Goal: Information Seeking & Learning: Learn about a topic

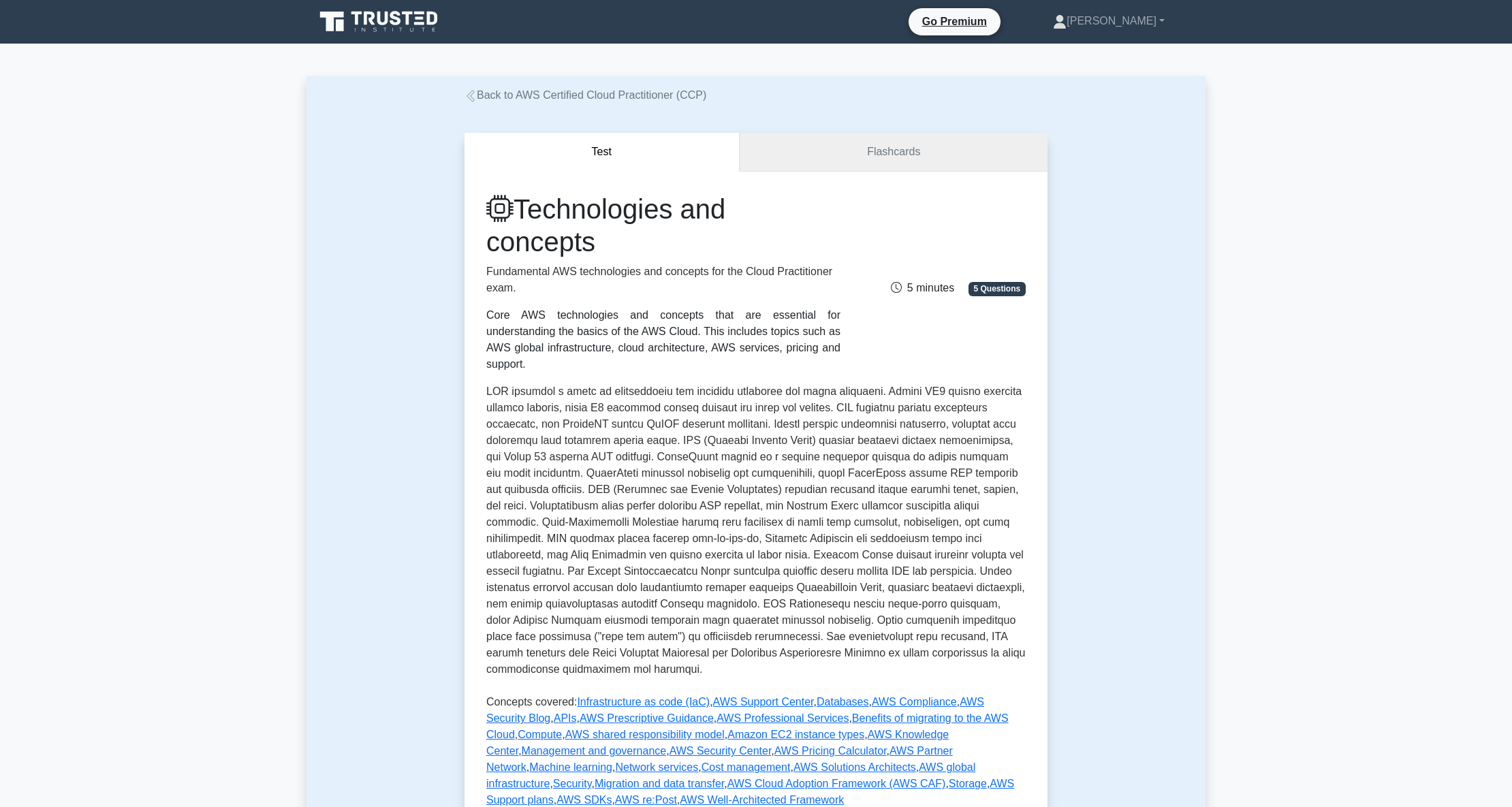
click at [880, 156] on link "Flashcards" at bounding box center [894, 152] width 308 height 39
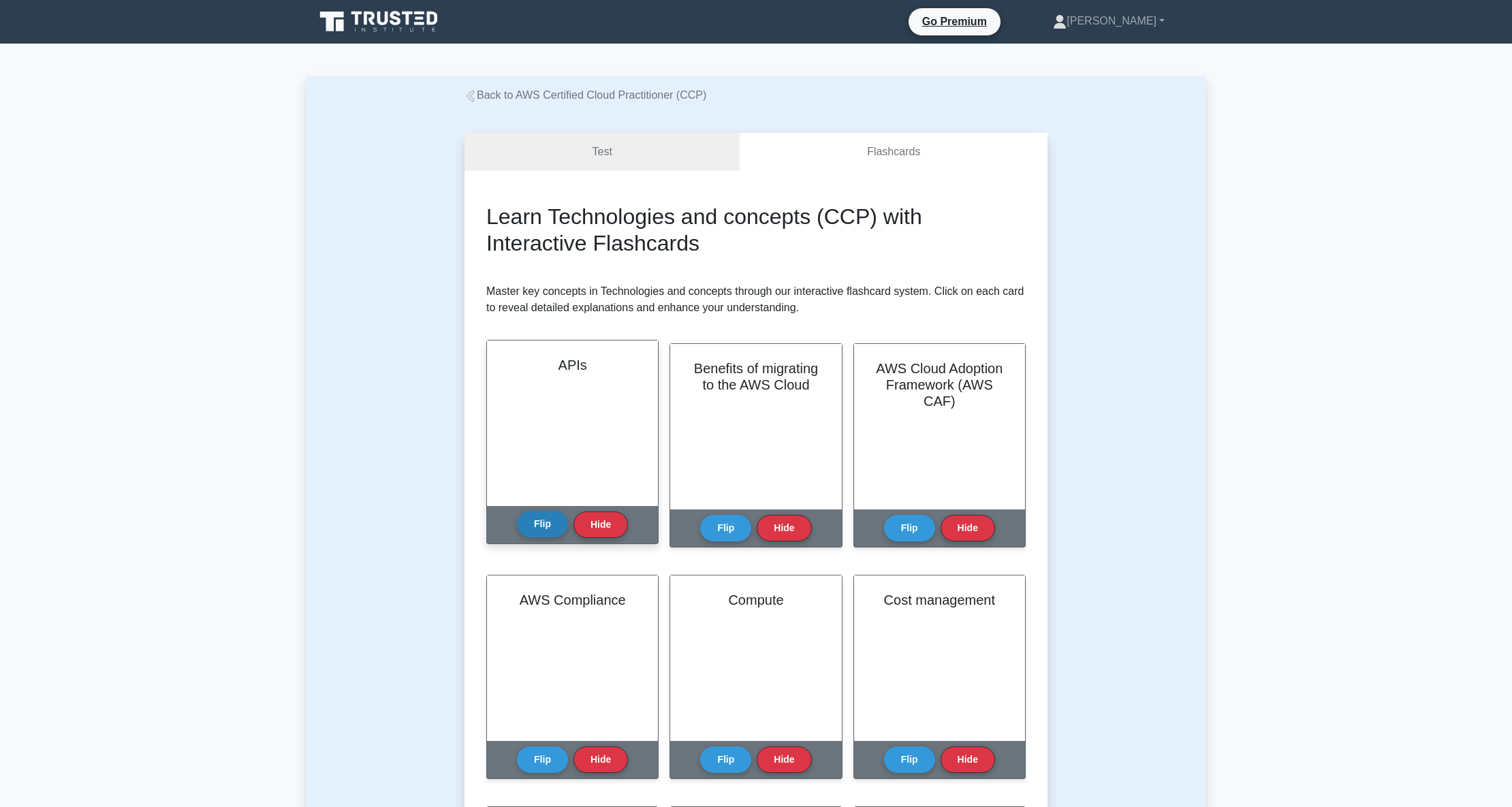
click at [551, 519] on button "Flip" at bounding box center [542, 524] width 51 height 26
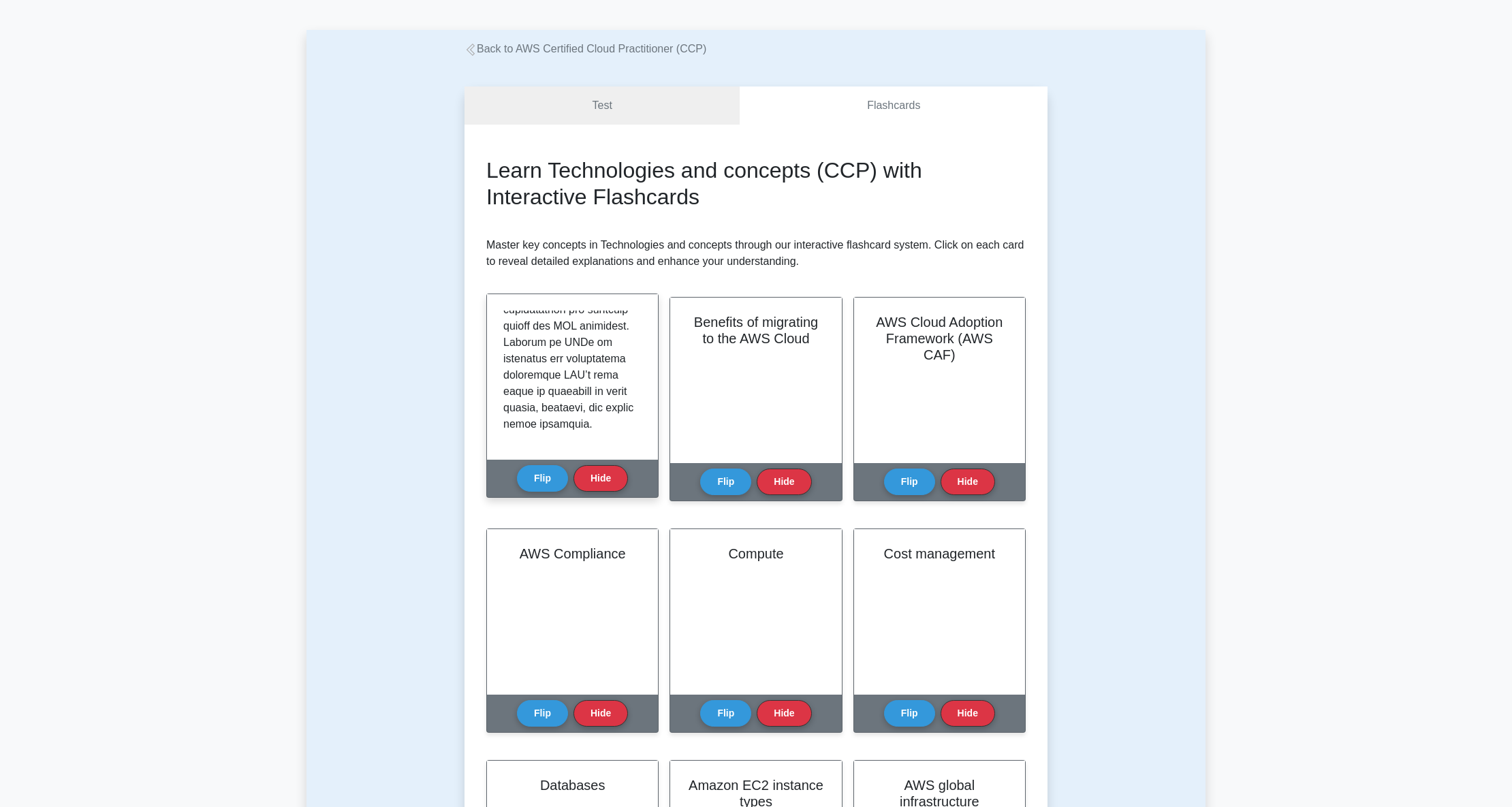
scroll to position [91, 0]
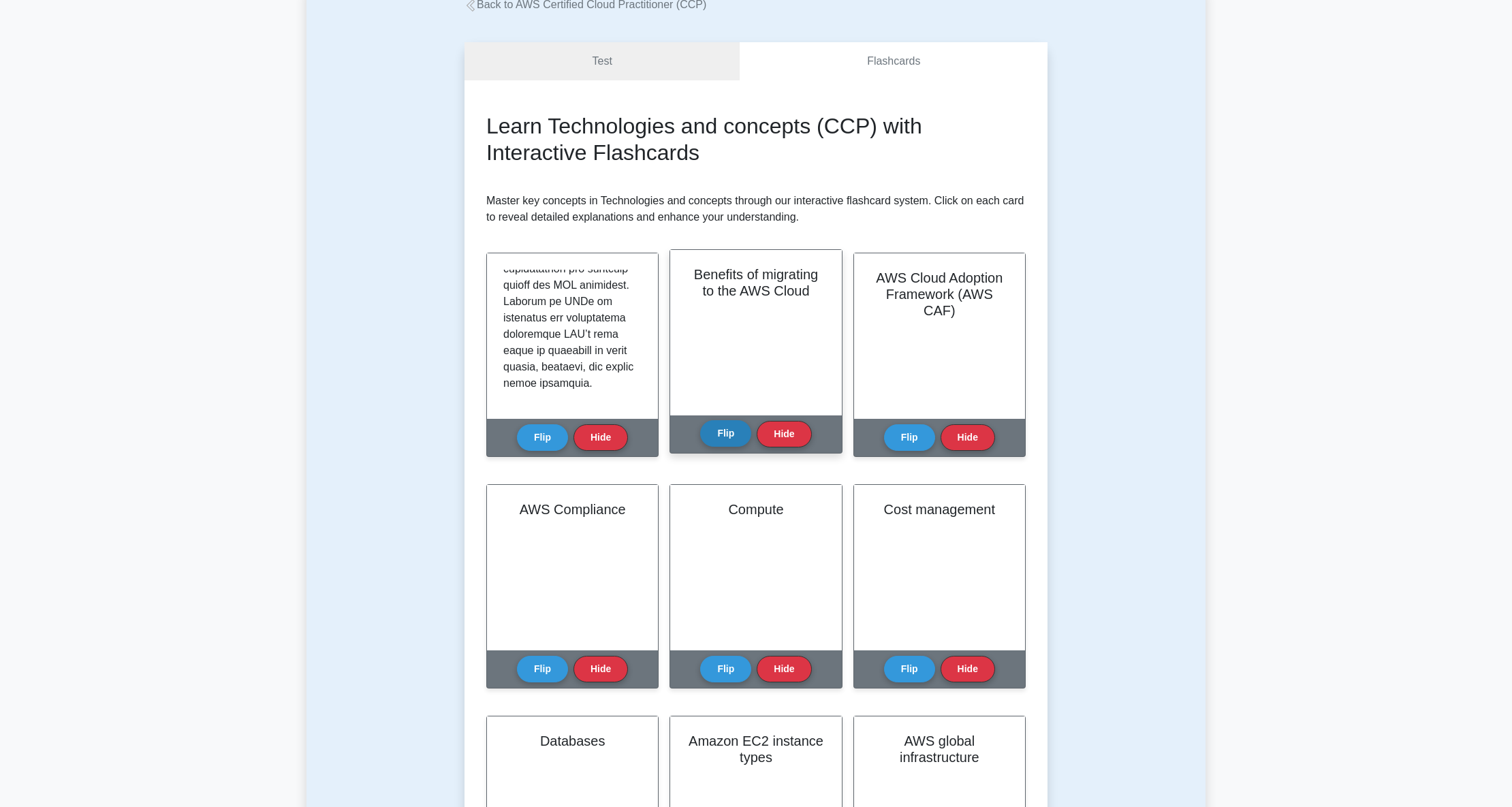
click at [733, 426] on button "Flip" at bounding box center [726, 433] width 51 height 26
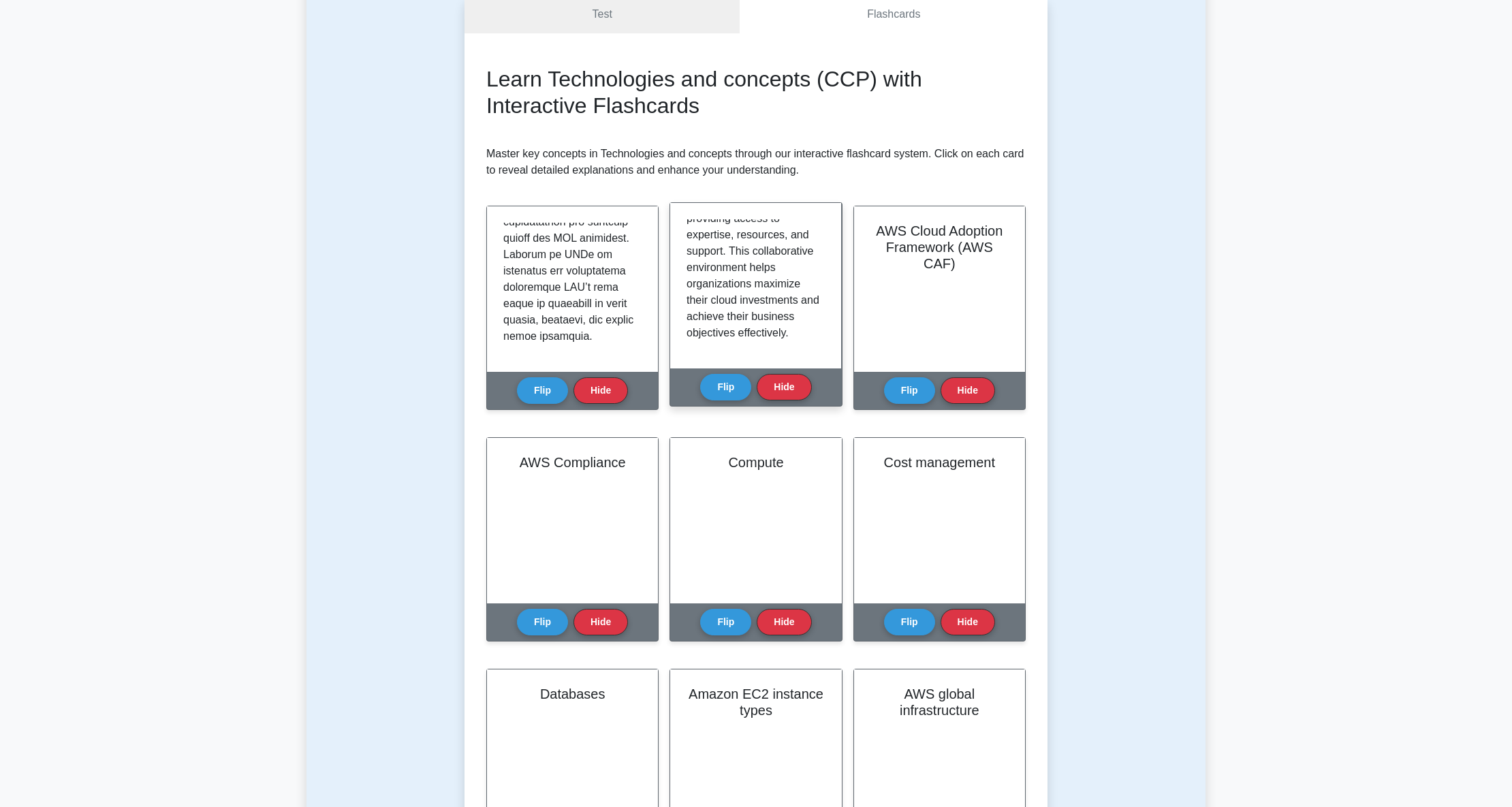
scroll to position [181, 0]
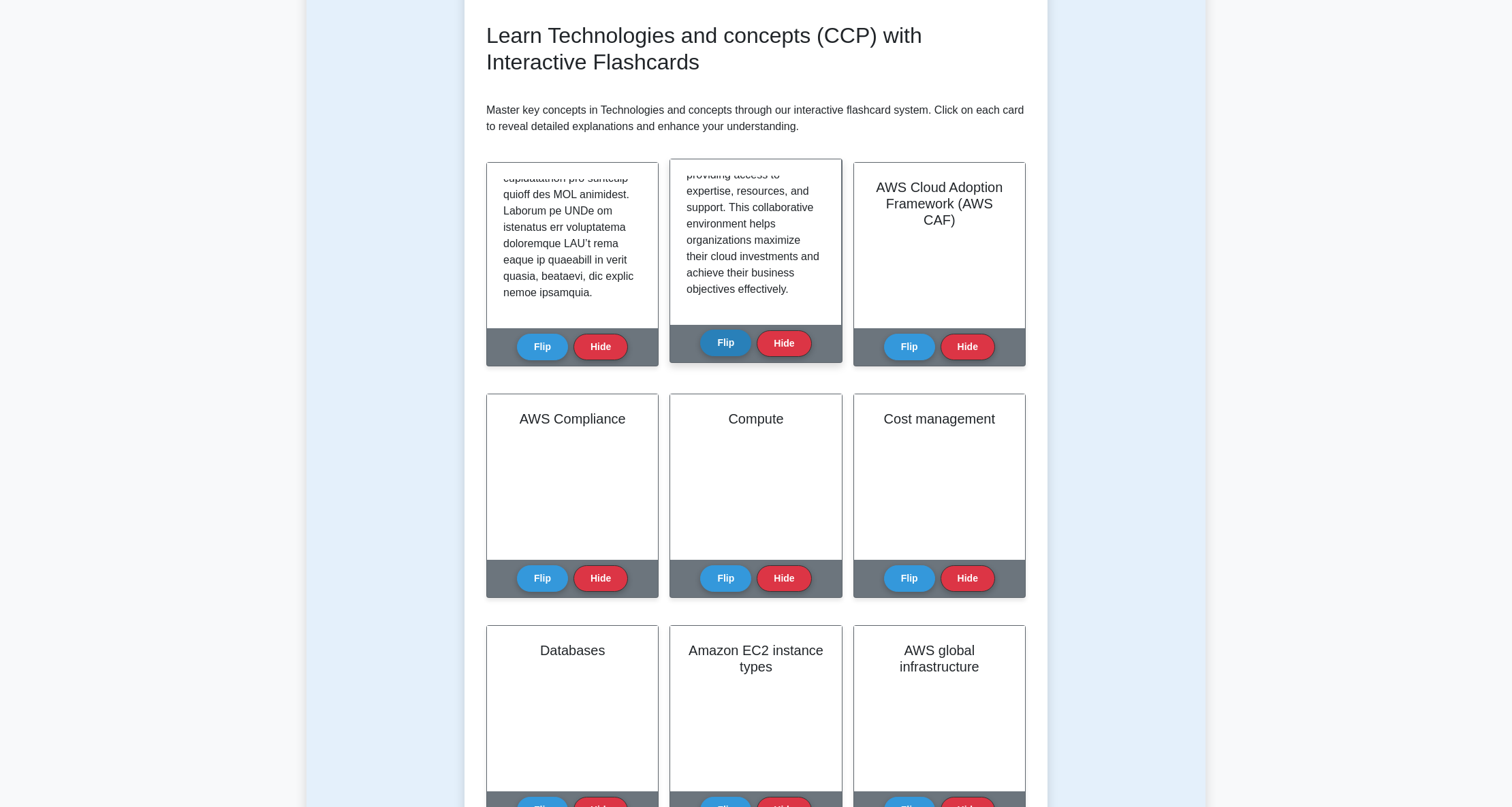
click at [720, 347] on button "Flip" at bounding box center [726, 343] width 51 height 26
click at [737, 345] on button "Flip" at bounding box center [726, 343] width 51 height 26
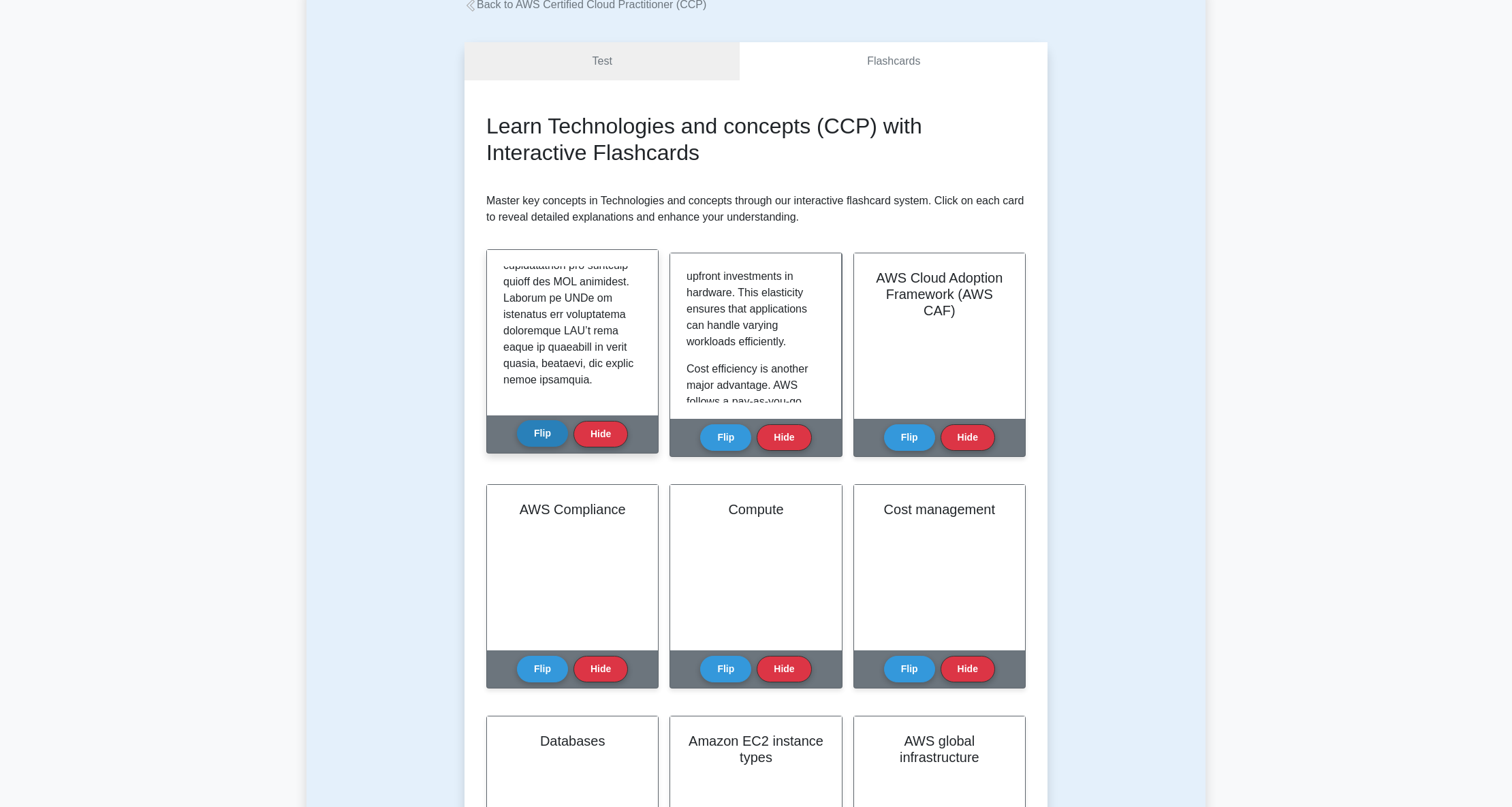
click at [548, 442] on button "Flip" at bounding box center [542, 433] width 51 height 26
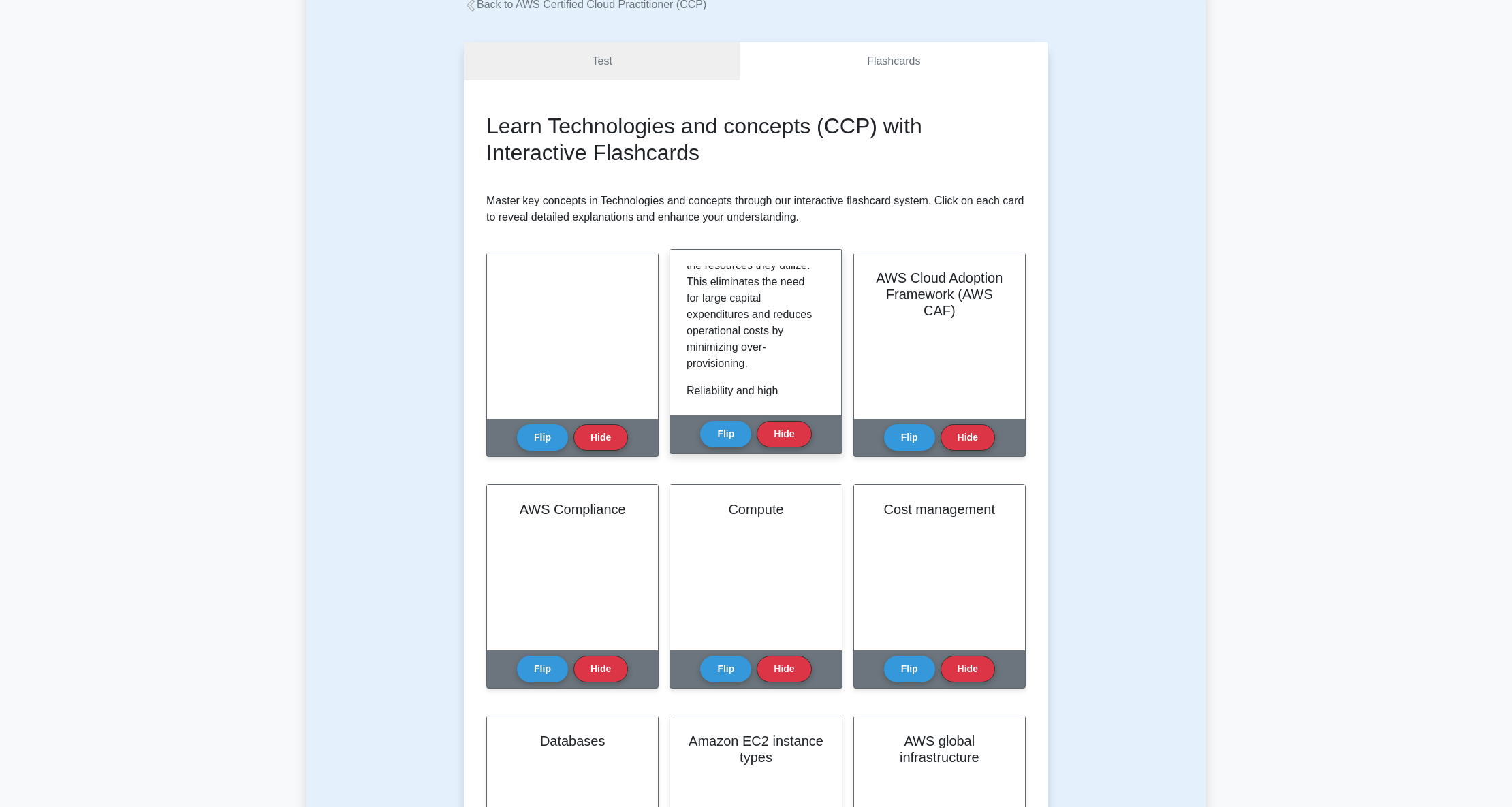
scroll to position [453, 0]
click at [720, 431] on button "Flip" at bounding box center [726, 433] width 51 height 26
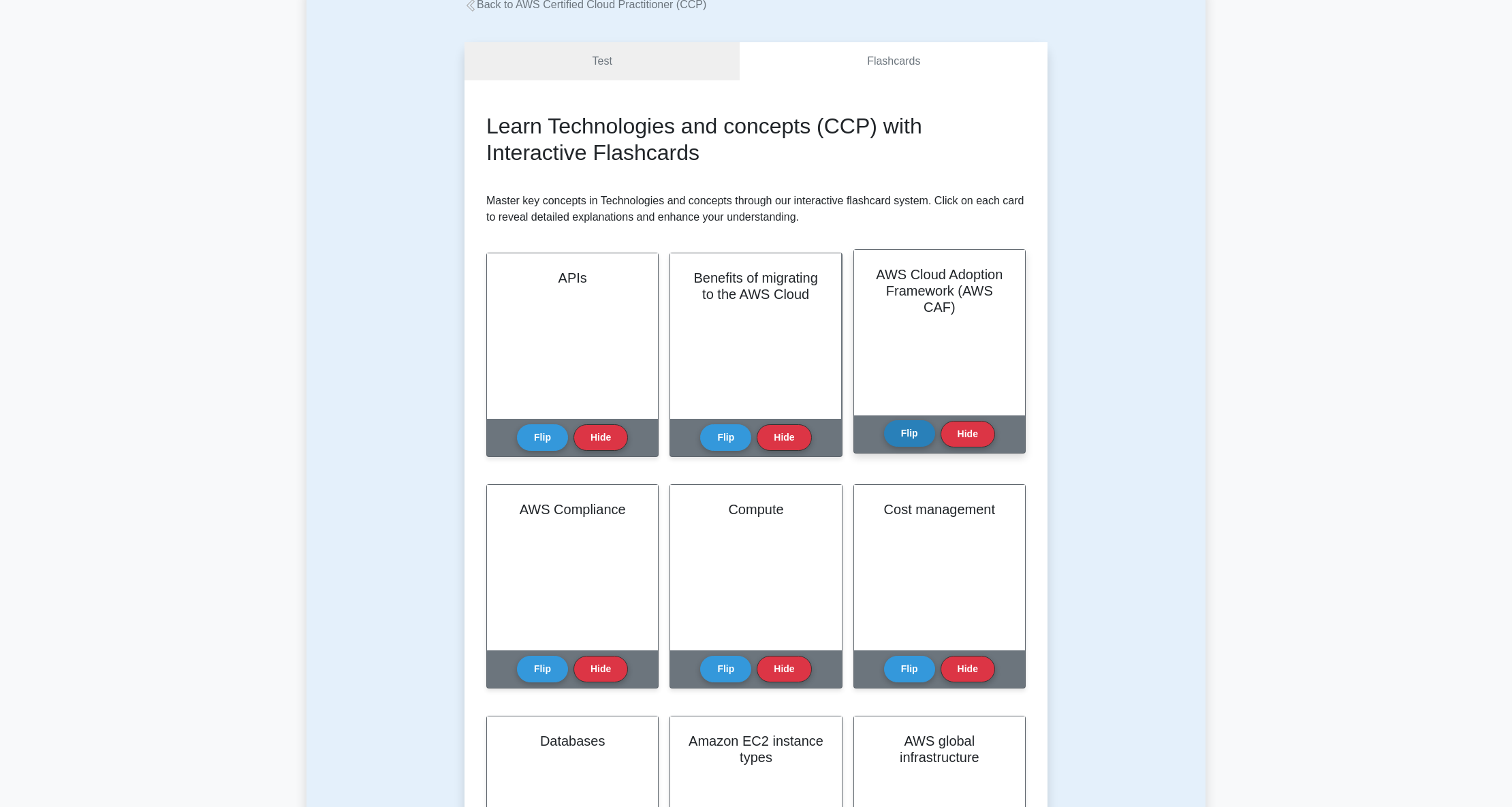
click at [908, 437] on button "Flip" at bounding box center [909, 433] width 51 height 26
click at [905, 425] on button "Flip" at bounding box center [909, 433] width 51 height 26
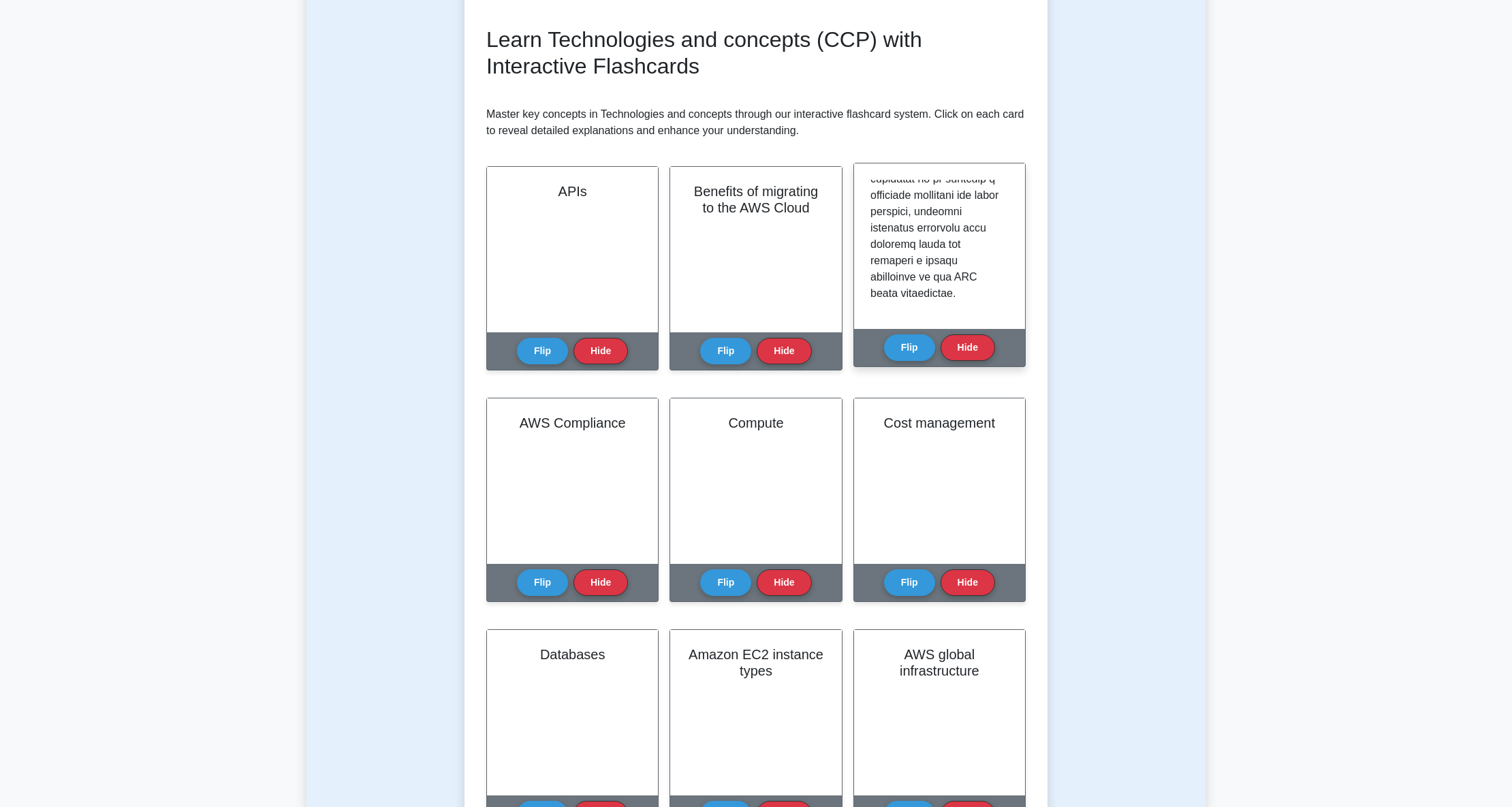
scroll to position [181, 0]
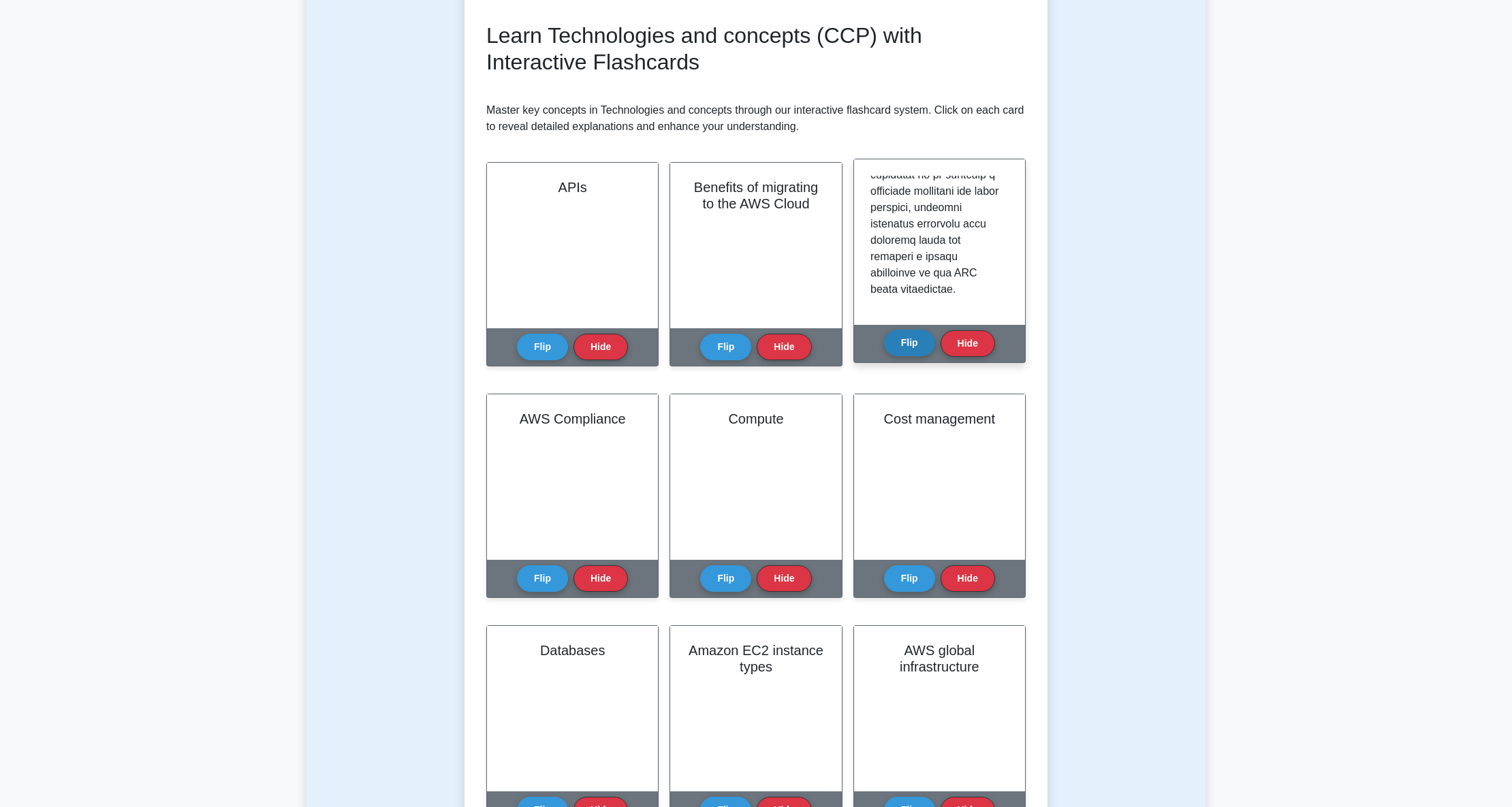
click at [926, 343] on button "Flip" at bounding box center [909, 343] width 51 height 26
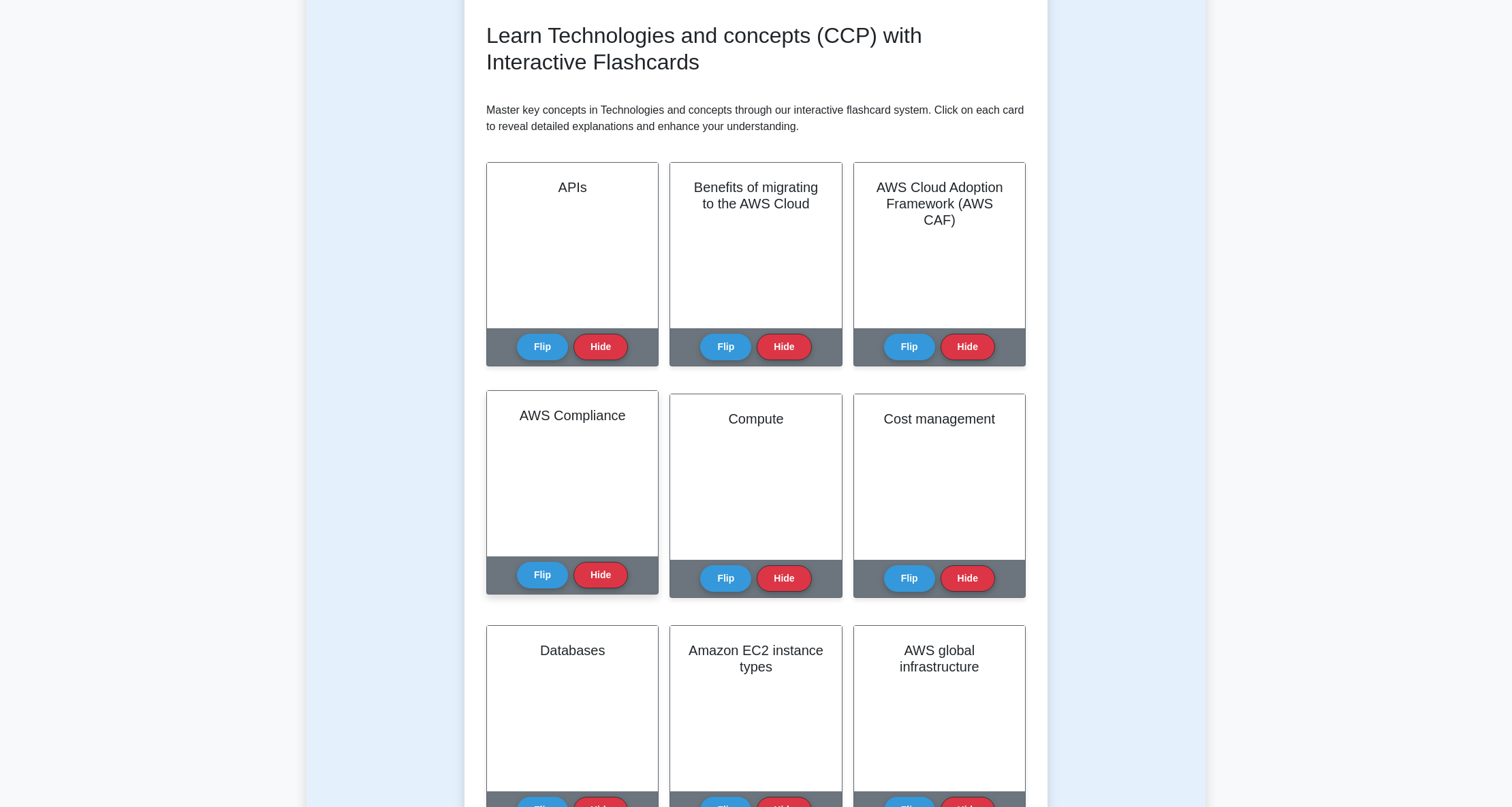
scroll to position [272, 0]
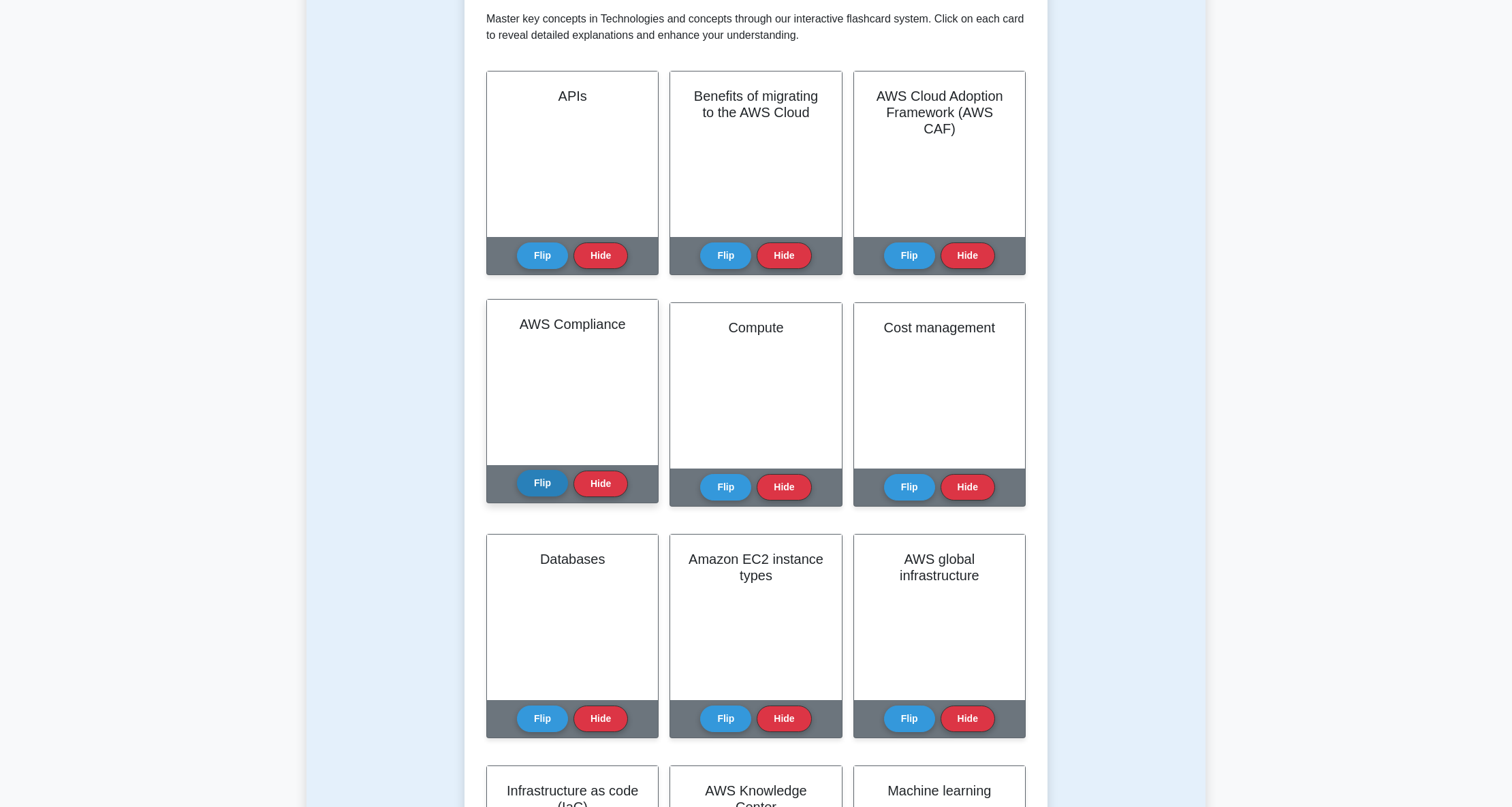
click at [529, 482] on button "Flip" at bounding box center [542, 483] width 51 height 26
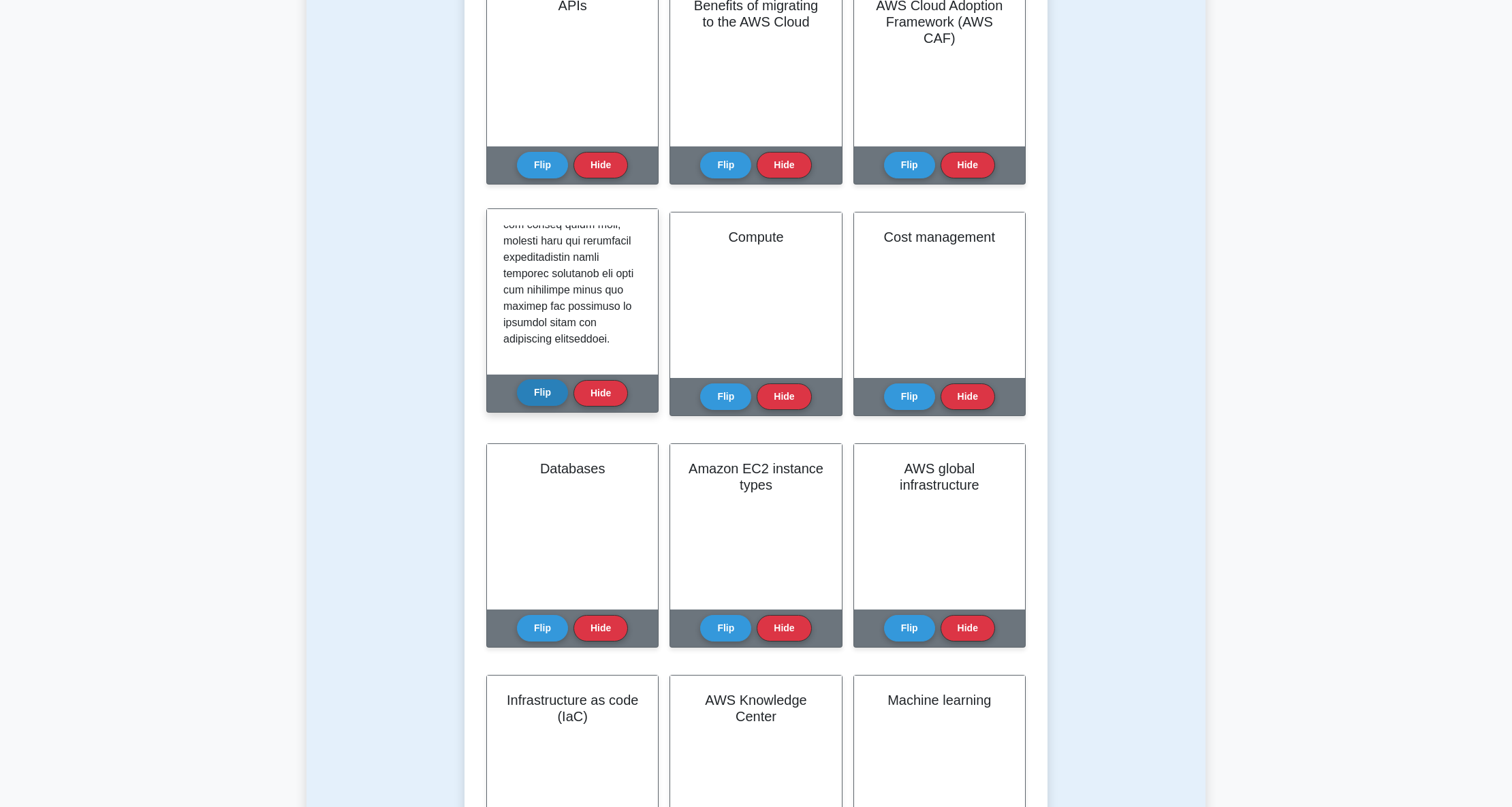
click at [544, 380] on button "Flip" at bounding box center [542, 393] width 51 height 26
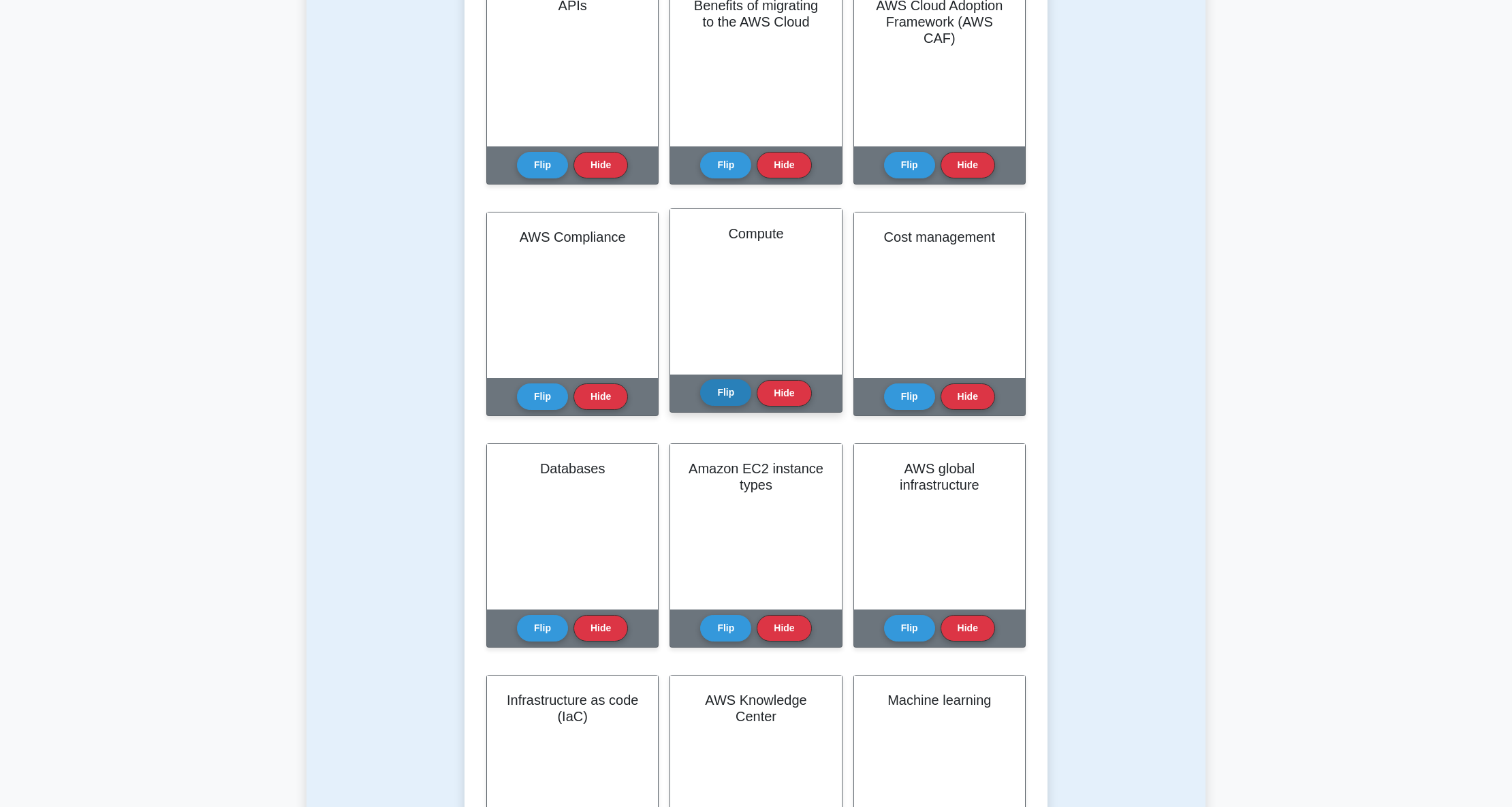
click at [722, 382] on button "Flip" at bounding box center [726, 393] width 51 height 26
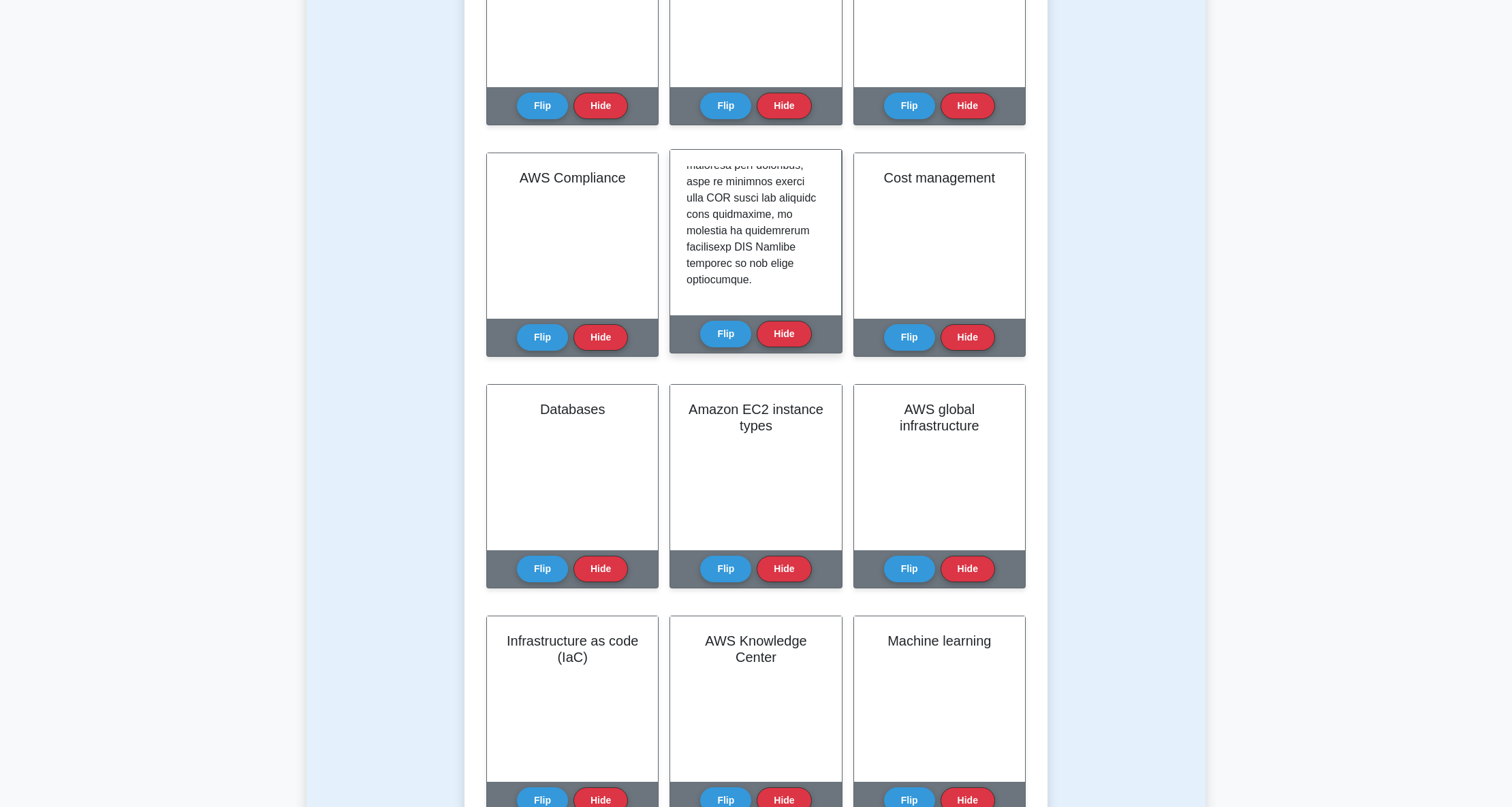
scroll to position [453, 0]
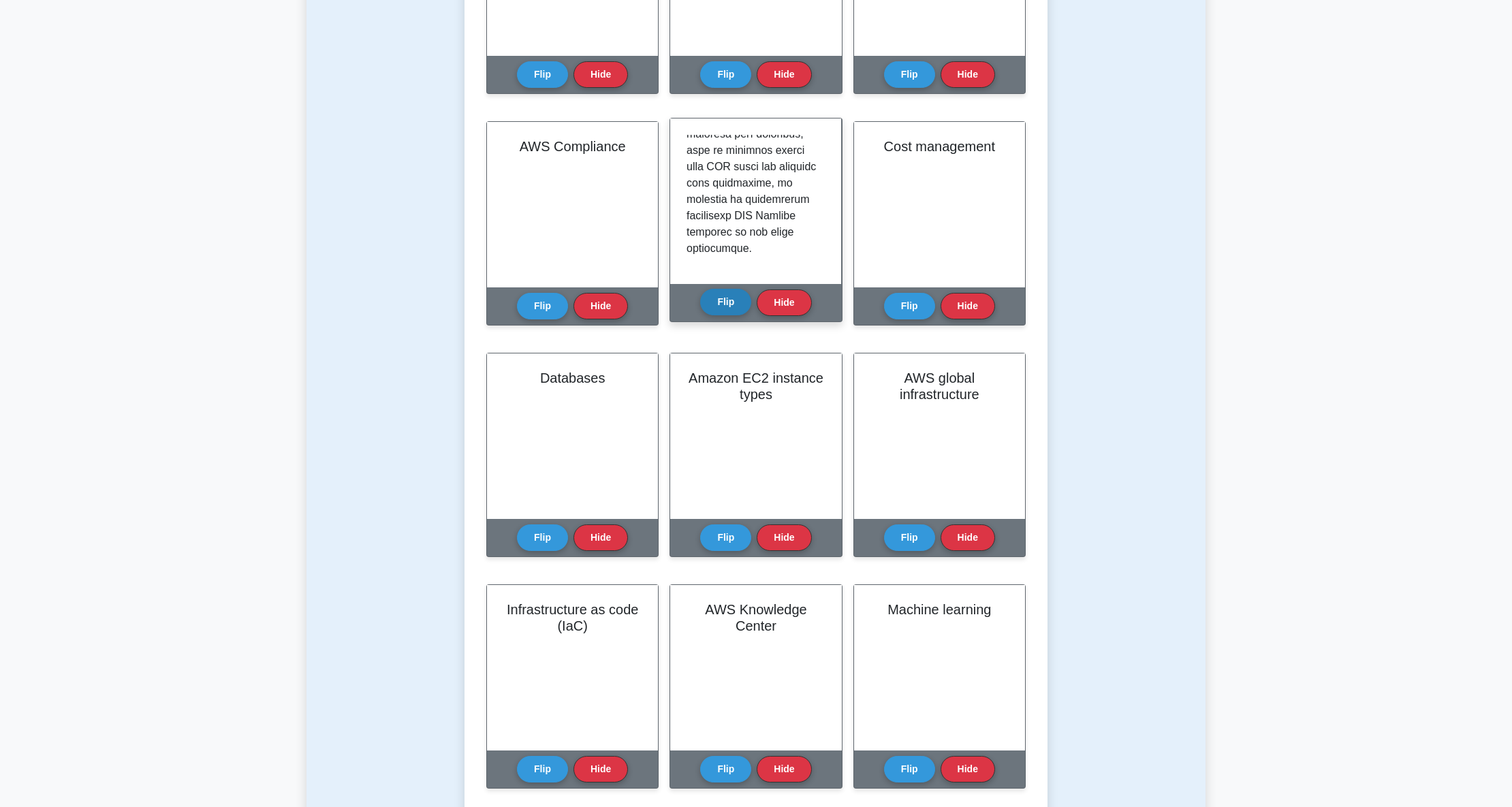
click at [731, 306] on button "Flip" at bounding box center [726, 302] width 51 height 26
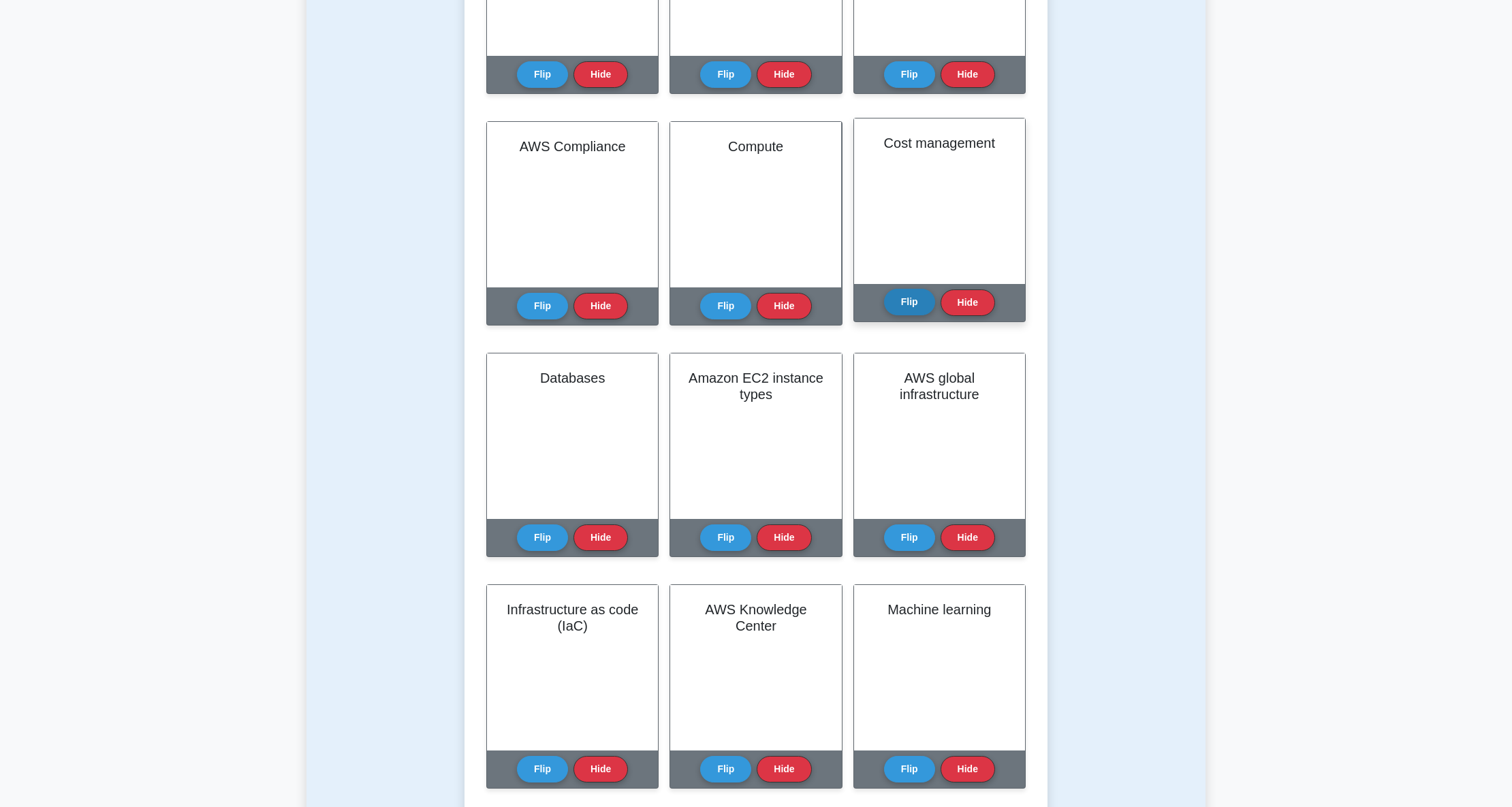
click at [903, 303] on button "Flip" at bounding box center [909, 302] width 51 height 26
